Goal: Task Accomplishment & Management: Complete application form

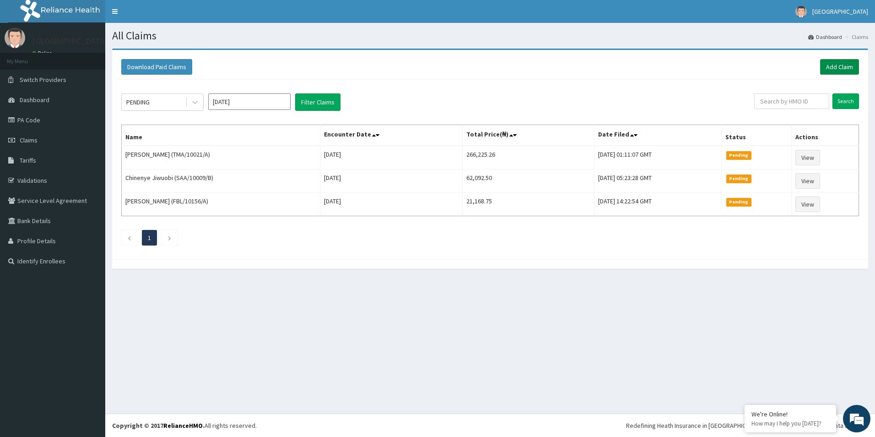
click at [840, 66] on link "Add Claim" at bounding box center [839, 67] width 39 height 16
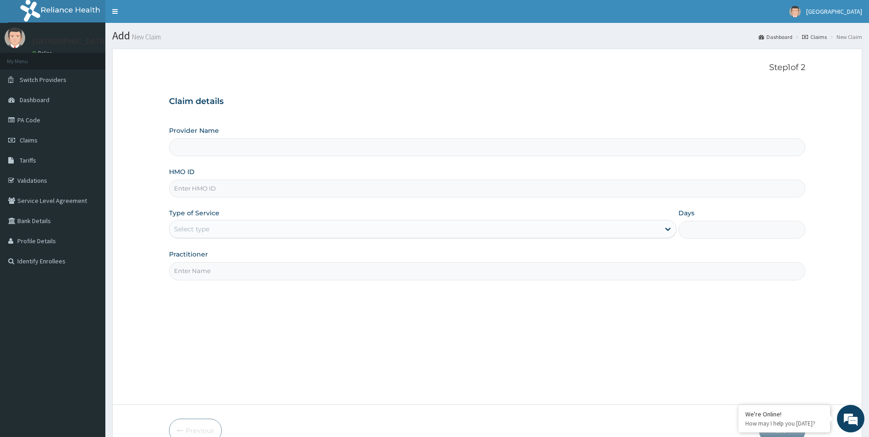
type input "Mother and Child Hospital - Omole"
click at [201, 183] on input "HMO ID" at bounding box center [487, 188] width 636 height 18
type input "PES/10034/E"
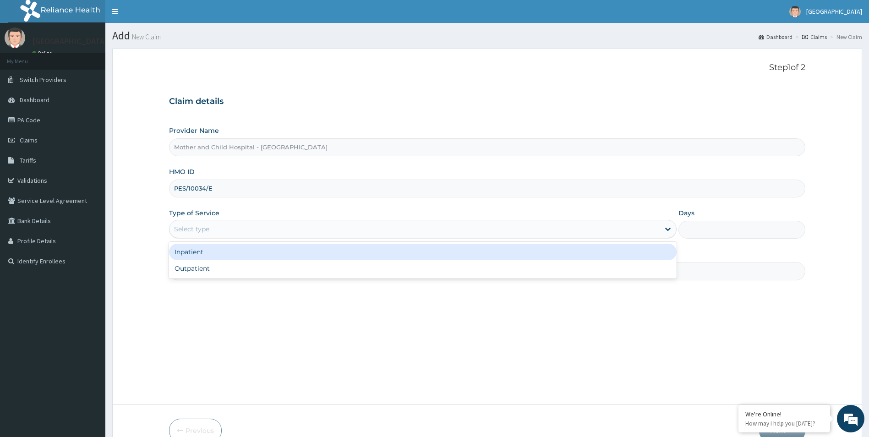
click at [204, 233] on div "Select type" at bounding box center [191, 228] width 35 height 9
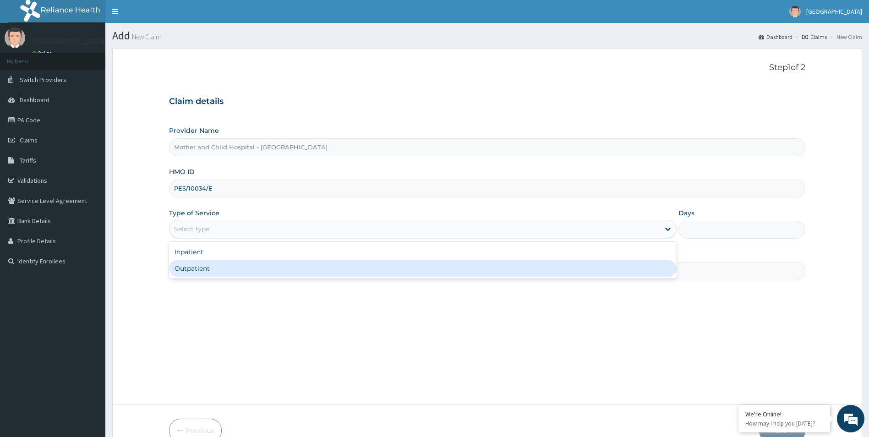
click at [202, 266] on div "Outpatient" at bounding box center [423, 268] width 508 height 16
type input "1"
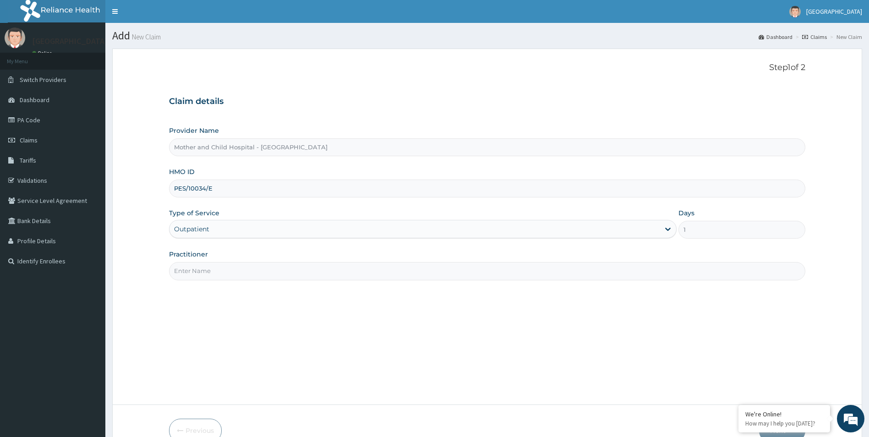
click at [201, 260] on div "Practitioner" at bounding box center [487, 265] width 636 height 30
click at [201, 266] on input "Practitioner" at bounding box center [487, 271] width 636 height 18
type input "DR JOKOH"
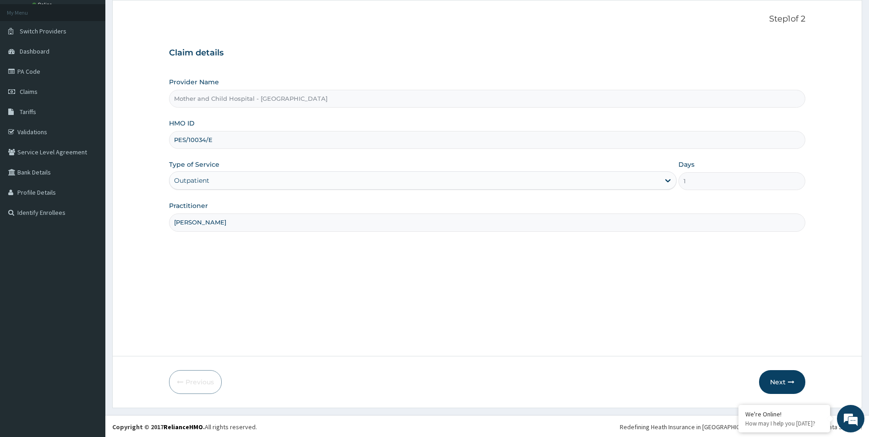
scroll to position [50, 0]
click at [771, 378] on button "Next" at bounding box center [782, 381] width 46 height 24
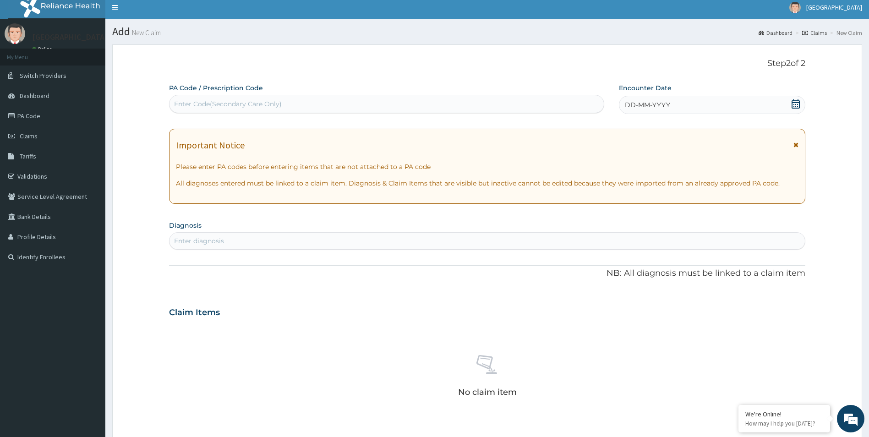
scroll to position [0, 0]
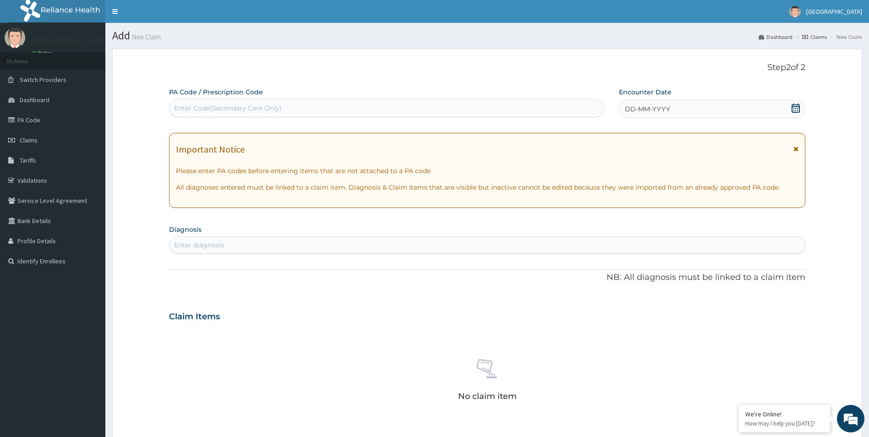
click at [795, 109] on icon at bounding box center [795, 107] width 9 height 9
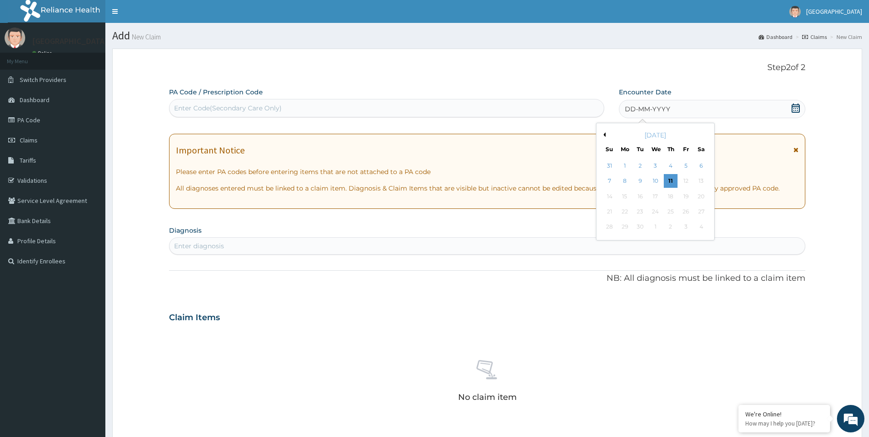
click at [603, 133] on button "Previous Month" at bounding box center [603, 134] width 5 height 5
click at [683, 214] on div "22" at bounding box center [686, 212] width 14 height 14
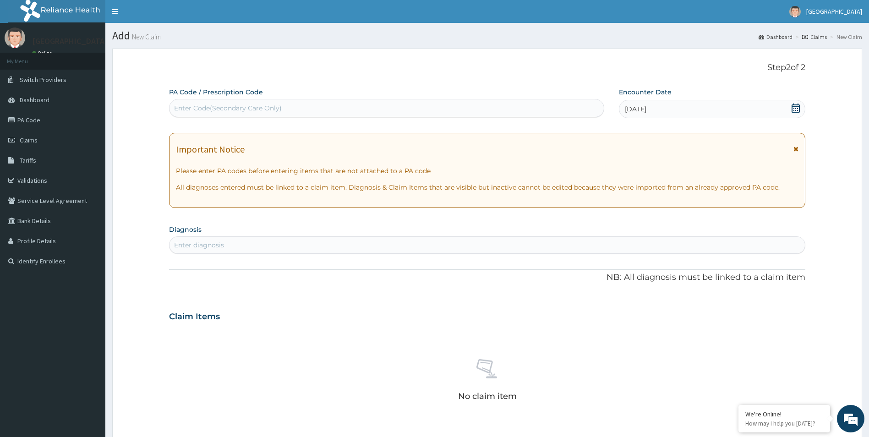
click at [266, 111] on div "Enter Code(Secondary Care Only)" at bounding box center [228, 107] width 108 height 9
type input "PA/3DF19E"
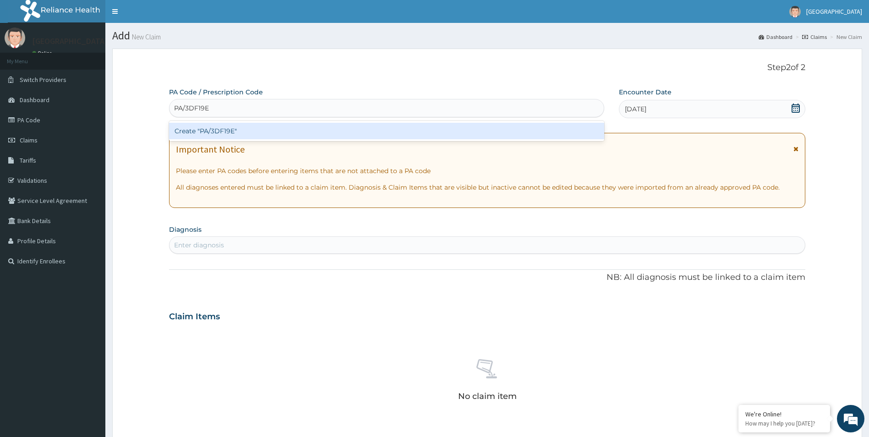
click at [260, 126] on div "Create "PA/3DF19E"" at bounding box center [386, 131] width 435 height 16
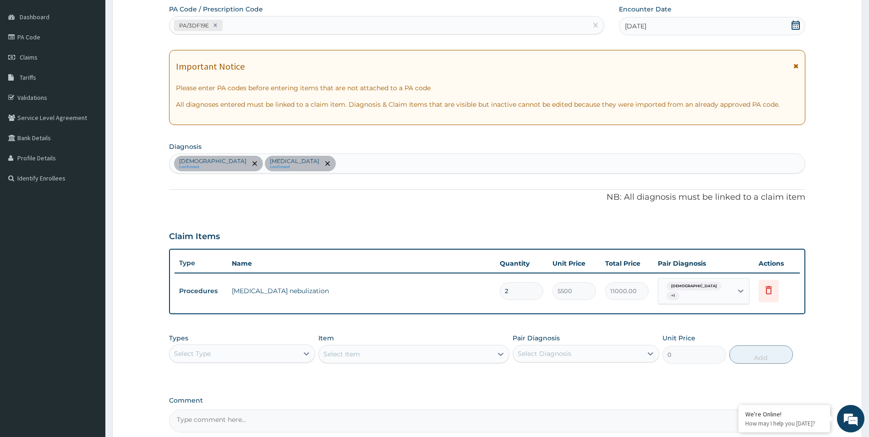
scroll to position [171, 0]
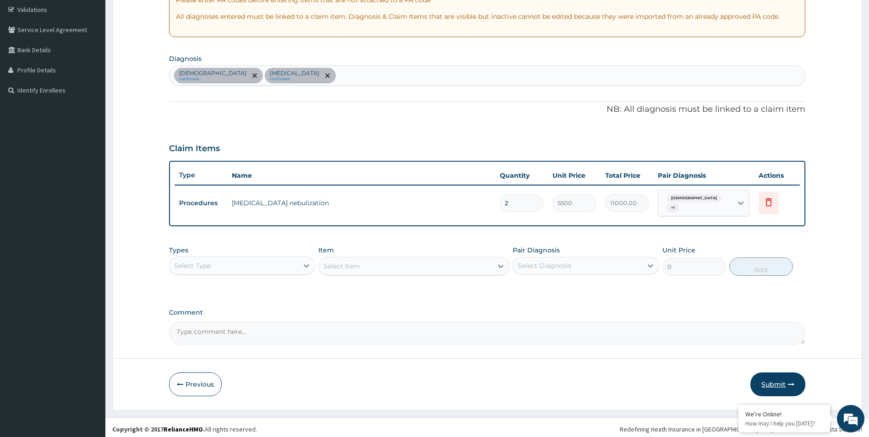
click at [769, 380] on button "Submit" at bounding box center [777, 384] width 55 height 24
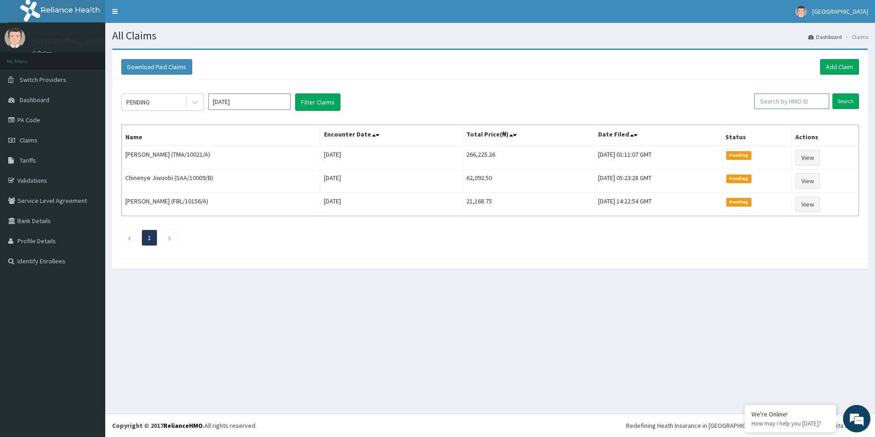
click at [797, 101] on input "text" at bounding box center [792, 101] width 75 height 16
type input "PES/10034/E"
click at [846, 98] on input "Search" at bounding box center [846, 101] width 27 height 16
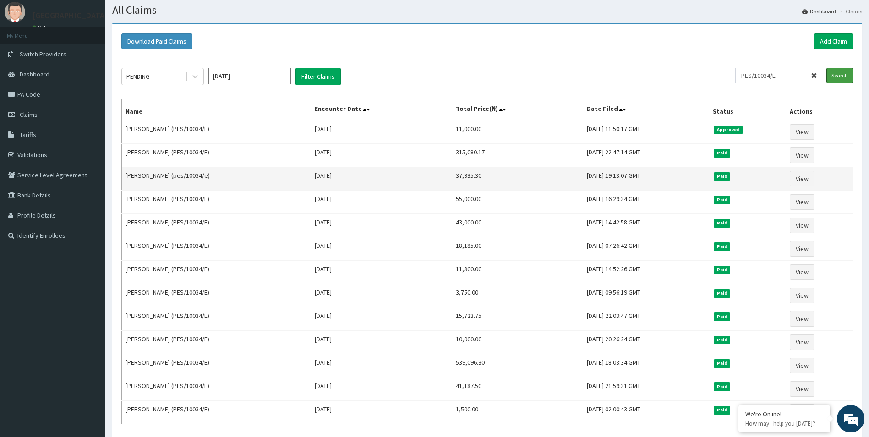
scroll to position [46, 0]
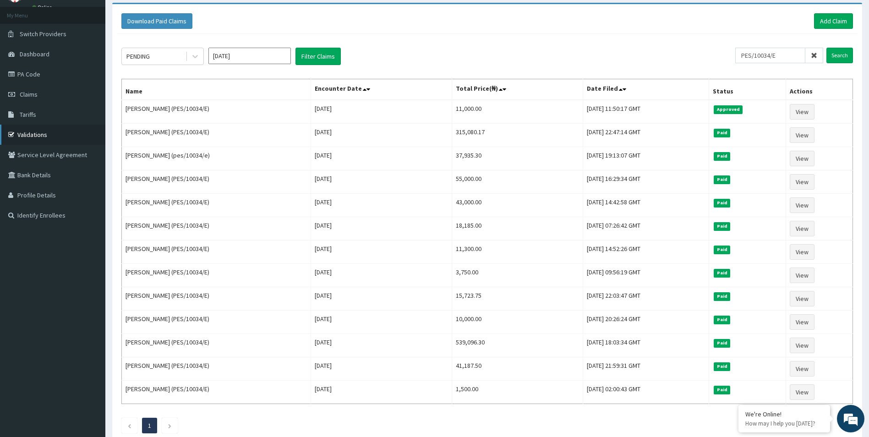
click at [31, 133] on link "Validations" at bounding box center [52, 135] width 105 height 20
